Goal: Use online tool/utility: Utilize a website feature to perform a specific function

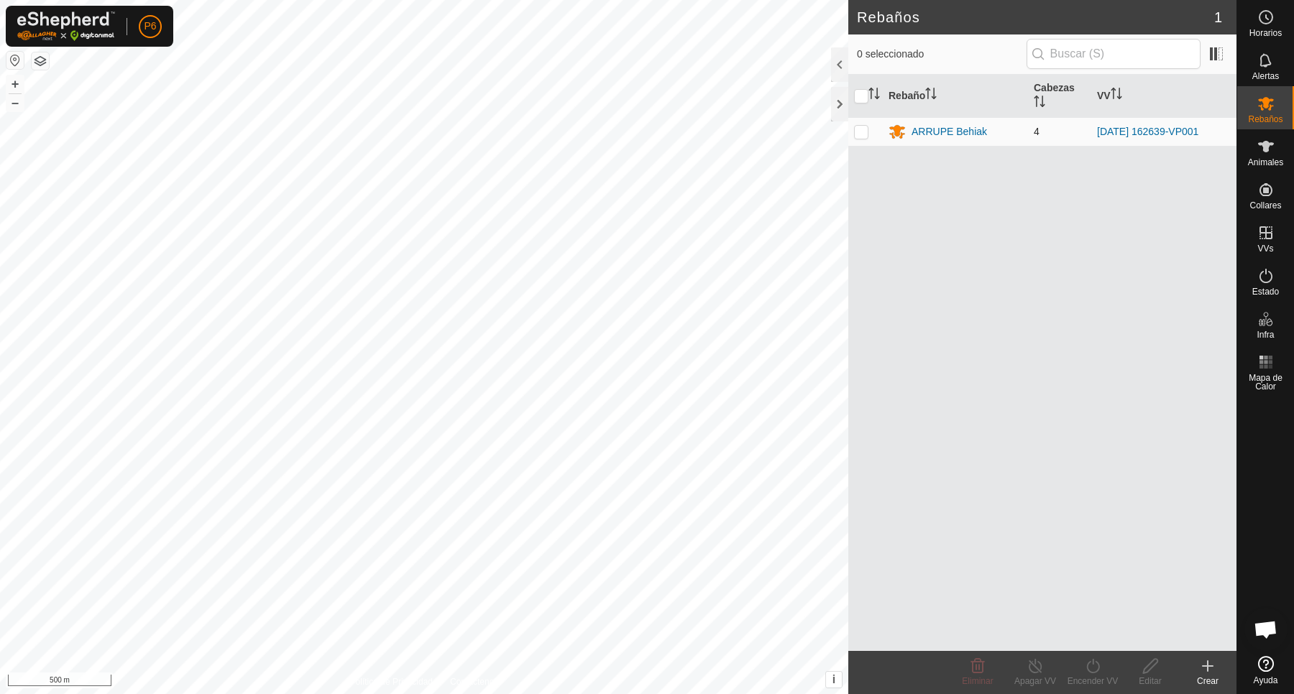
click at [859, 129] on p-checkbox at bounding box center [861, 131] width 14 height 11
checkbox input "true"
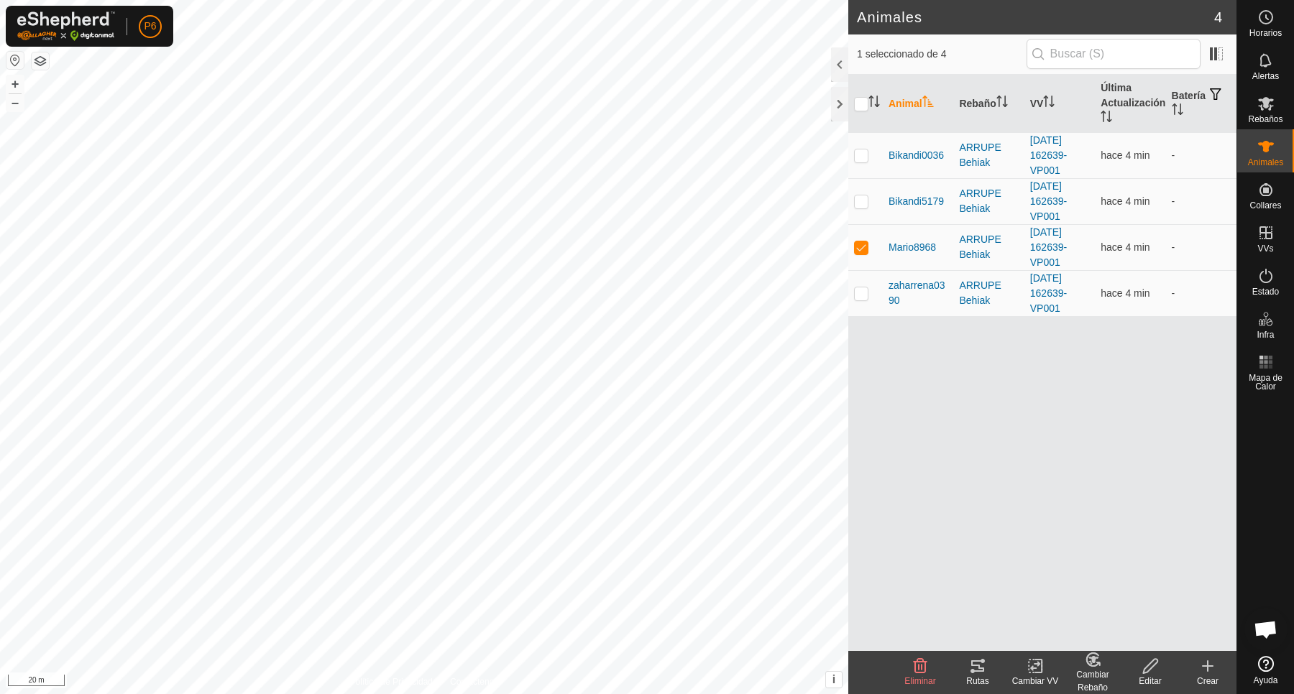
click at [985, 675] on div "Rutas" at bounding box center [977, 681] width 57 height 13
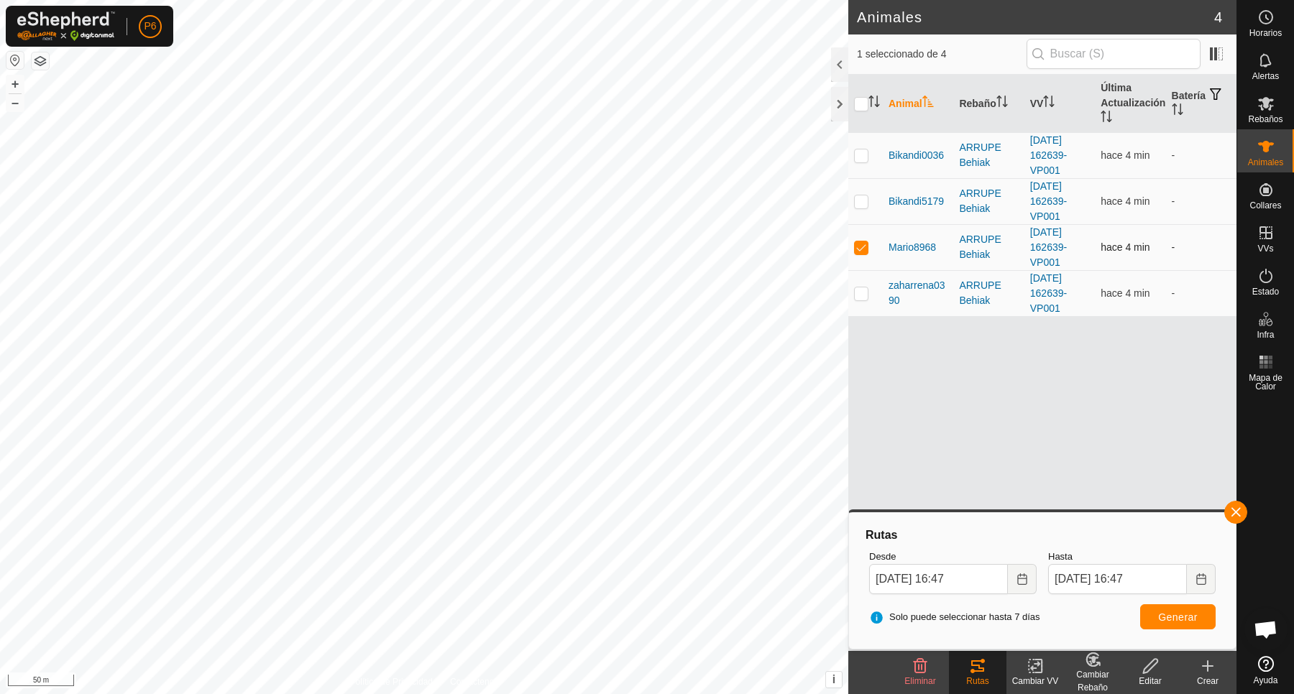
click at [864, 246] on p-checkbox at bounding box center [861, 246] width 14 height 11
checkbox input "false"
click at [870, 159] on td at bounding box center [865, 155] width 34 height 46
checkbox input "true"
click at [1161, 619] on span "Generar" at bounding box center [1178, 617] width 40 height 11
